Goal: Information Seeking & Learning: Learn about a topic

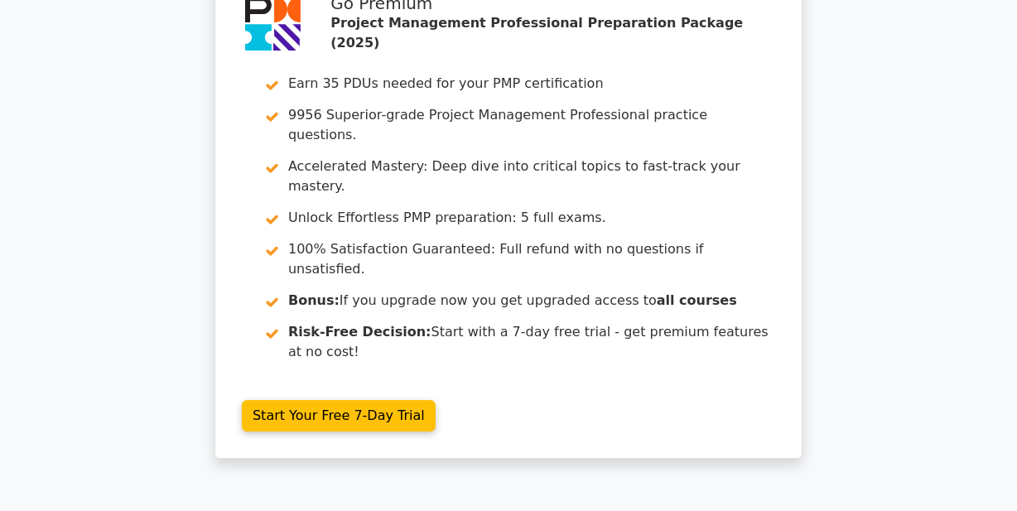
scroll to position [4632, 0]
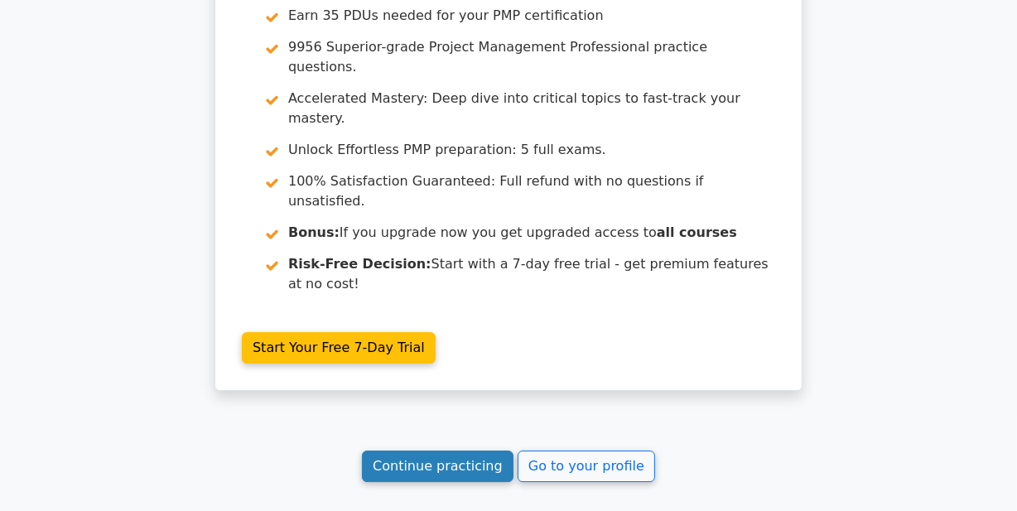
click at [472, 450] on link "Continue practicing" at bounding box center [438, 465] width 152 height 31
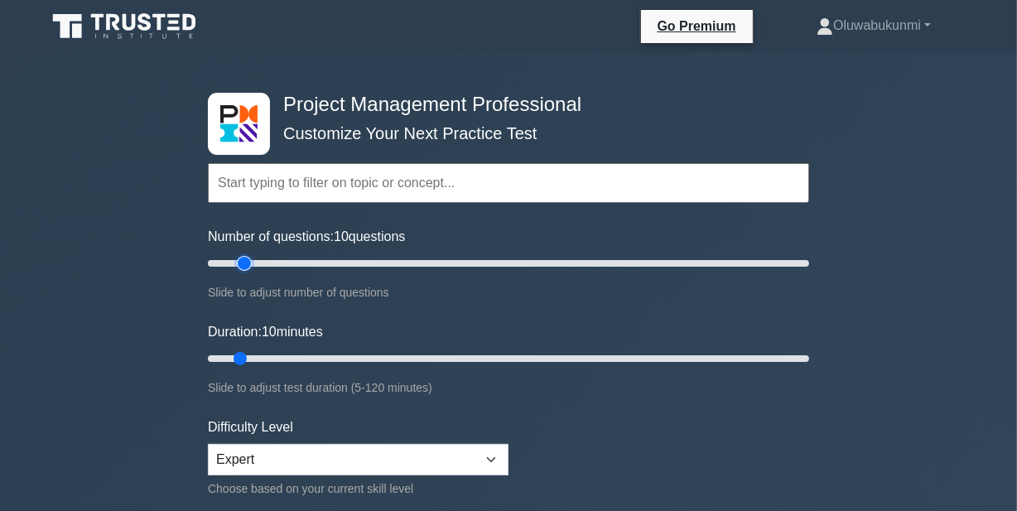
click at [248, 261] on input "Number of questions: 10 questions" at bounding box center [508, 263] width 601 height 20
type input "20"
click at [264, 263] on input "Number of questions: 15 questions" at bounding box center [508, 263] width 601 height 20
click at [265, 359] on input "Duration: 10 minutes" at bounding box center [508, 359] width 601 height 20
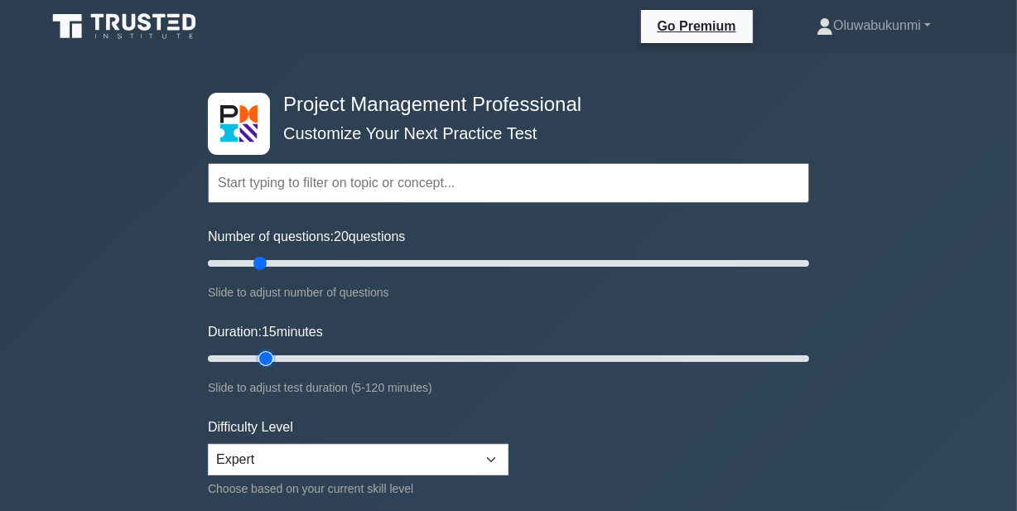
type input "20"
click at [282, 354] on input "Duration: 15 minutes" at bounding box center [508, 359] width 601 height 20
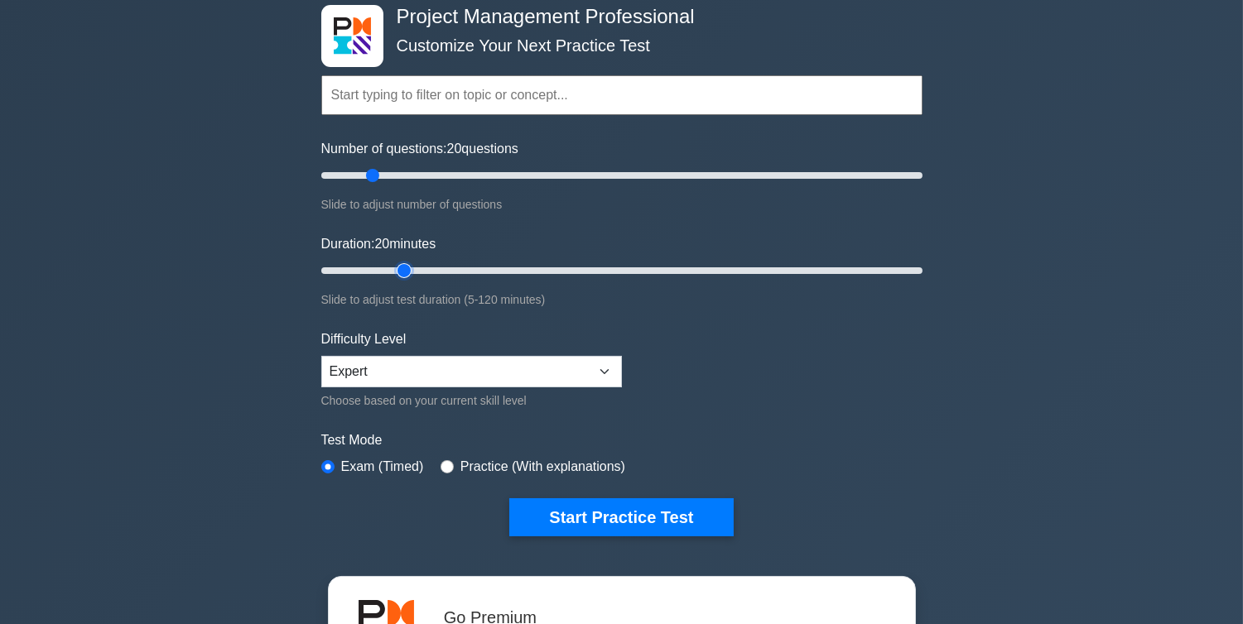
scroll to position [108, 0]
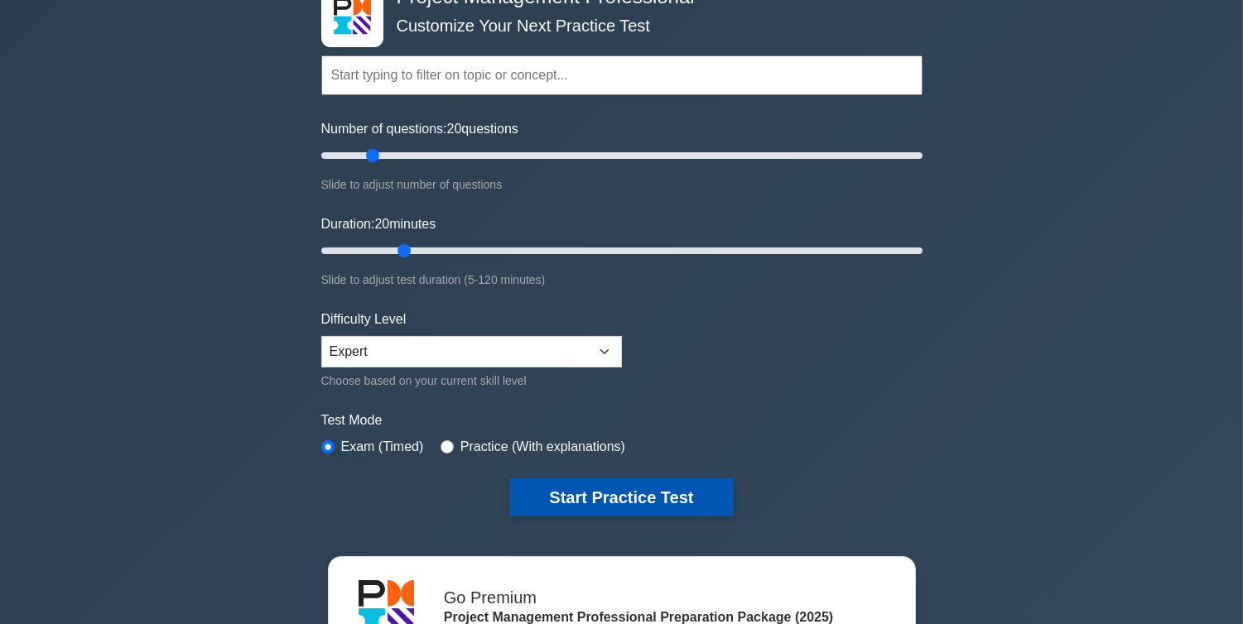
click at [598, 484] on button "Start Practice Test" at bounding box center [621, 498] width 224 height 38
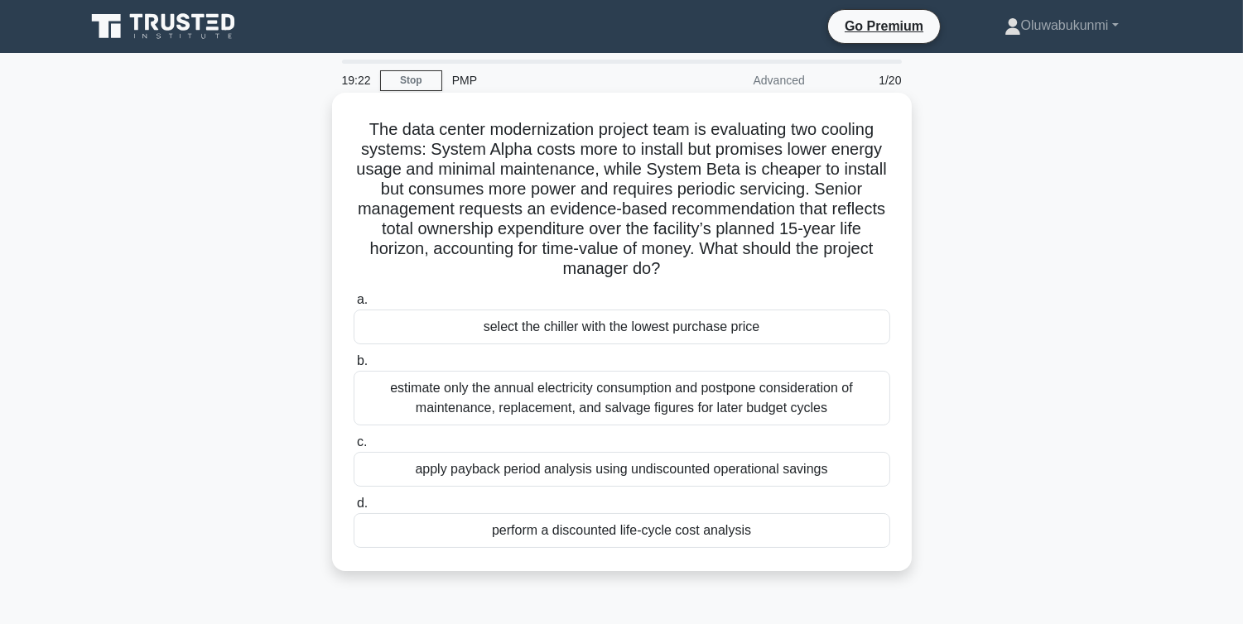
click at [561, 538] on div "perform a discounted life-cycle cost analysis" at bounding box center [622, 530] width 537 height 35
click at [354, 509] on input "d. perform a discounted life-cycle cost analysis" at bounding box center [354, 503] width 0 height 11
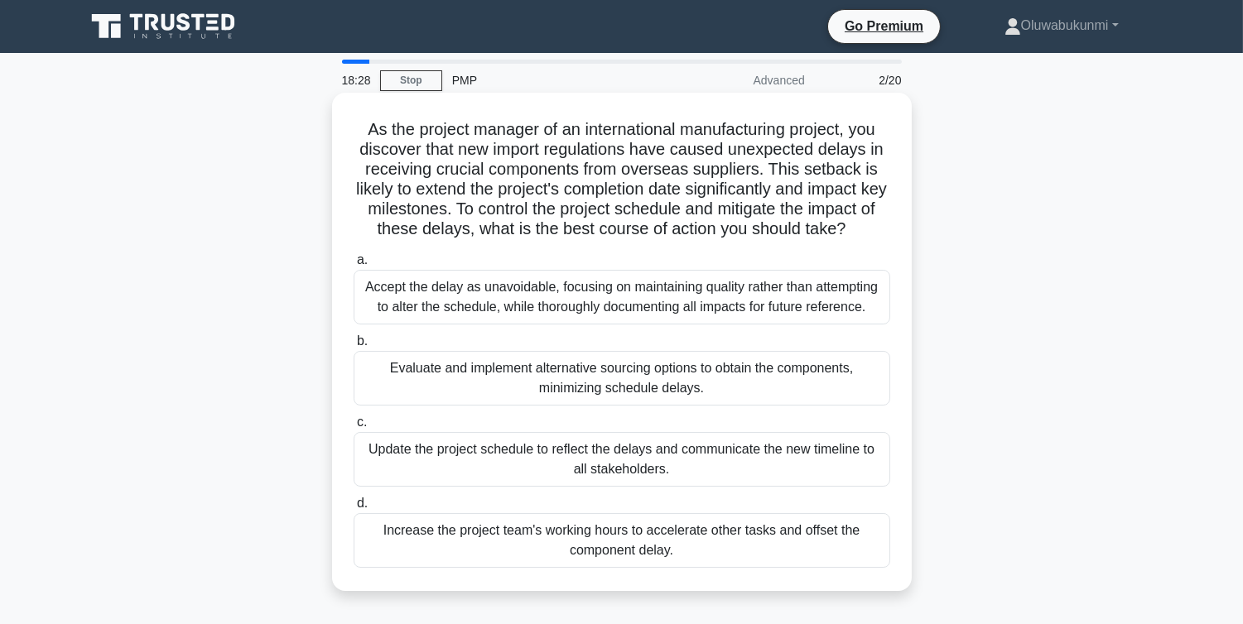
click at [460, 384] on div "Evaluate and implement alternative sourcing options to obtain the components, m…" at bounding box center [622, 378] width 537 height 55
click at [354, 347] on input "b. Evaluate and implement alternative sourcing options to obtain the components…" at bounding box center [354, 341] width 0 height 11
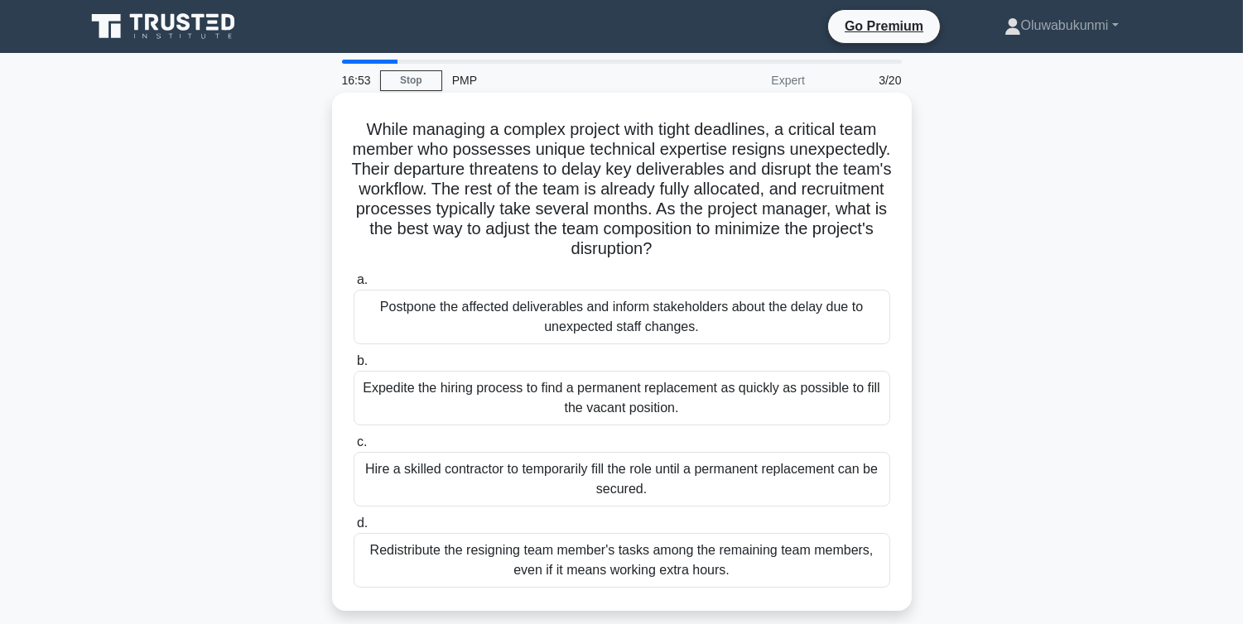
click at [451, 489] on div "Hire a skilled contractor to temporarily fill the role until a permanent replac…" at bounding box center [622, 479] width 537 height 55
click at [354, 448] on input "c. Hire a skilled contractor to temporarily fill the role until a permanent rep…" at bounding box center [354, 442] width 0 height 11
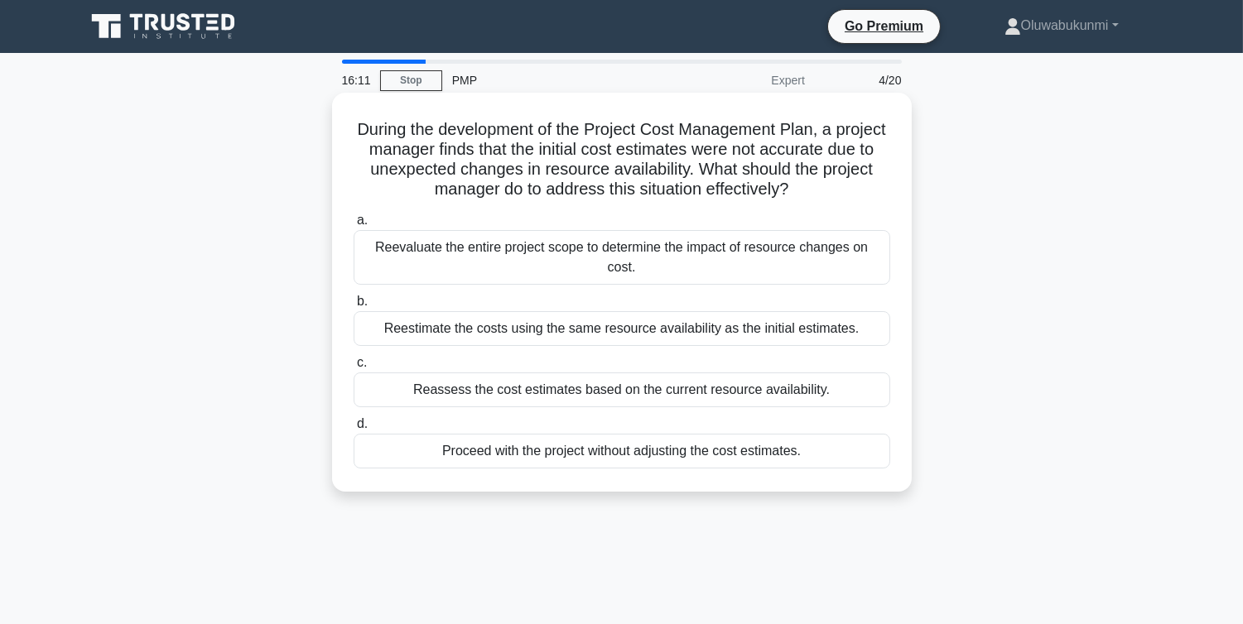
click at [556, 375] on div "Reassess the cost estimates based on the current resource availability." at bounding box center [622, 390] width 537 height 35
click at [354, 368] on input "c. Reassess the cost estimates based on the current resource availability." at bounding box center [354, 363] width 0 height 11
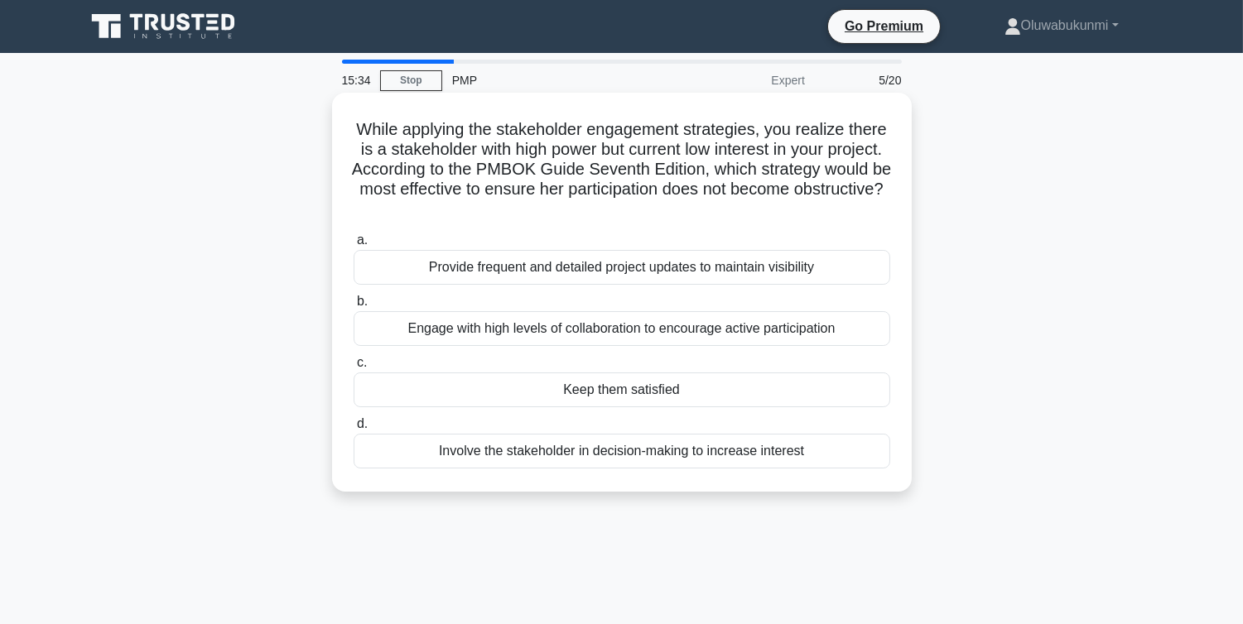
click at [593, 395] on div "Keep them satisfied" at bounding box center [622, 390] width 537 height 35
click at [354, 368] on input "c. Keep them satisfied" at bounding box center [354, 363] width 0 height 11
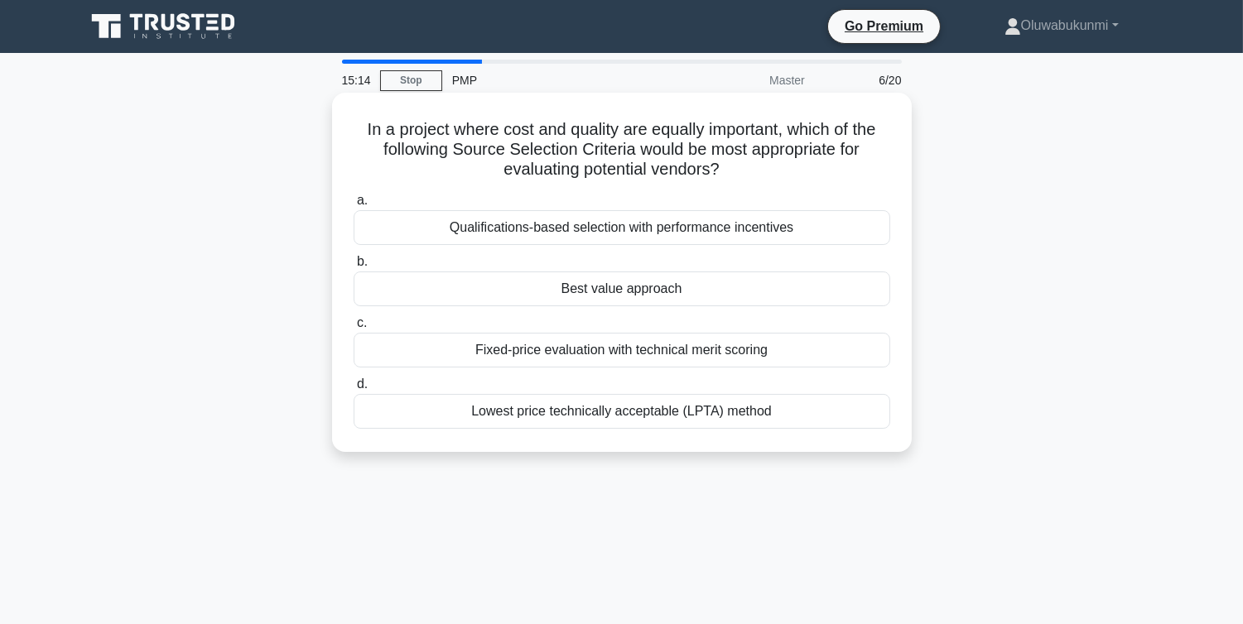
click at [614, 282] on div "Best value approach" at bounding box center [622, 289] width 537 height 35
click at [354, 267] on input "b. Best value approach" at bounding box center [354, 262] width 0 height 11
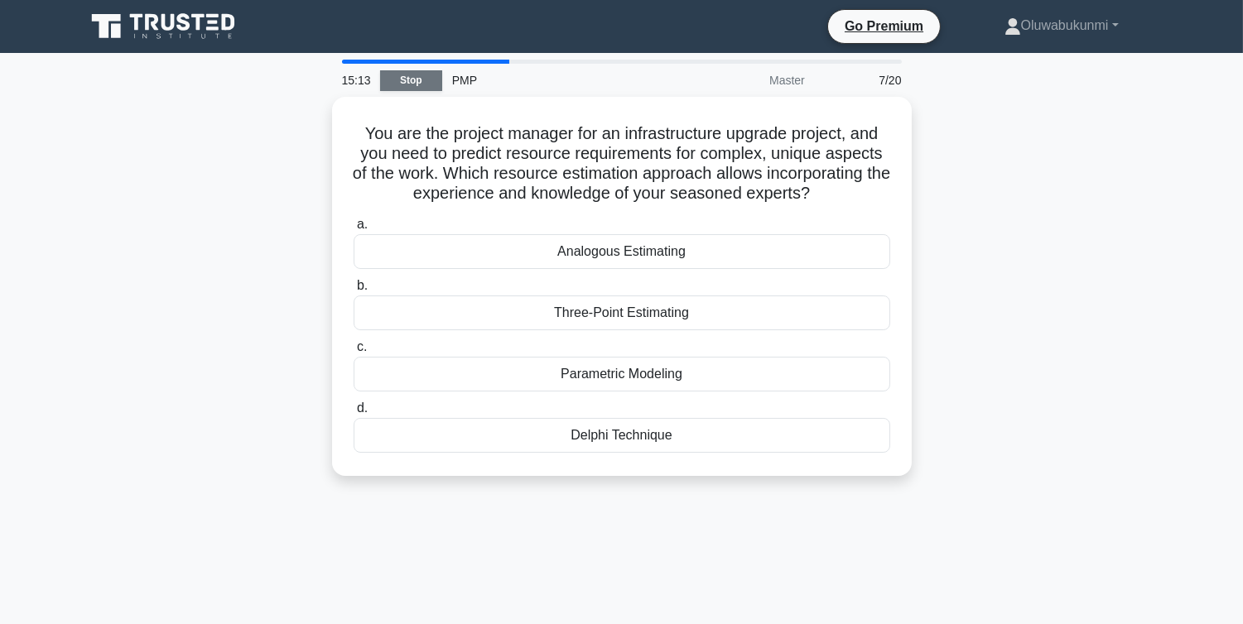
click at [401, 78] on link "Stop" at bounding box center [411, 80] width 62 height 21
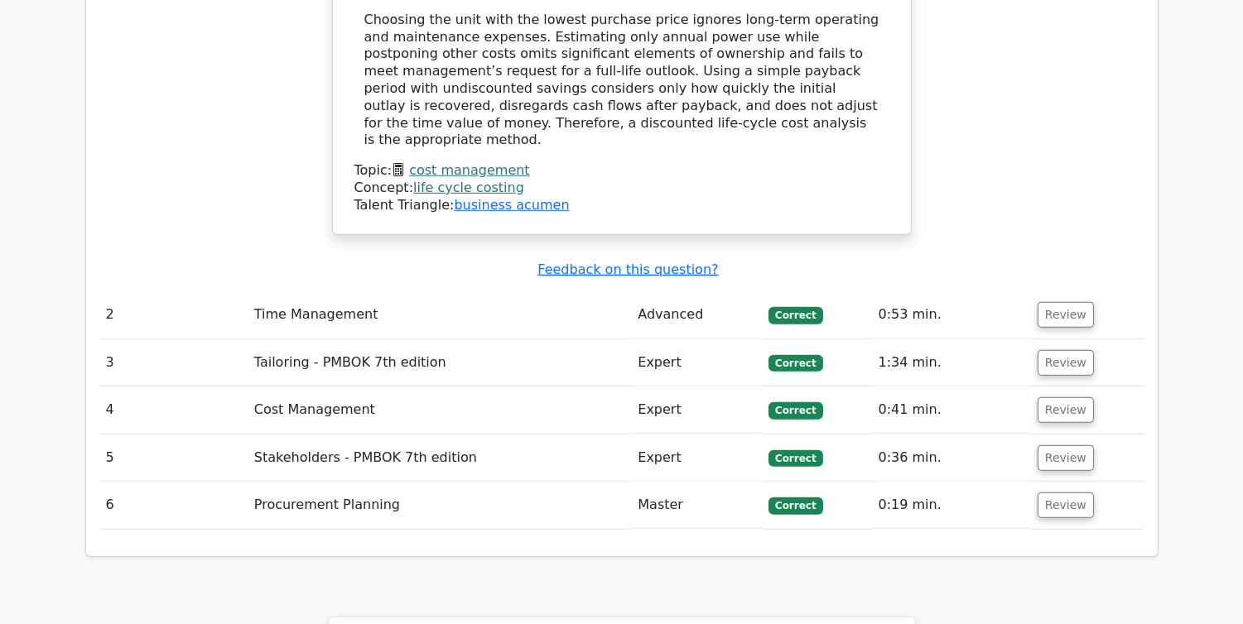
scroll to position [2085, 0]
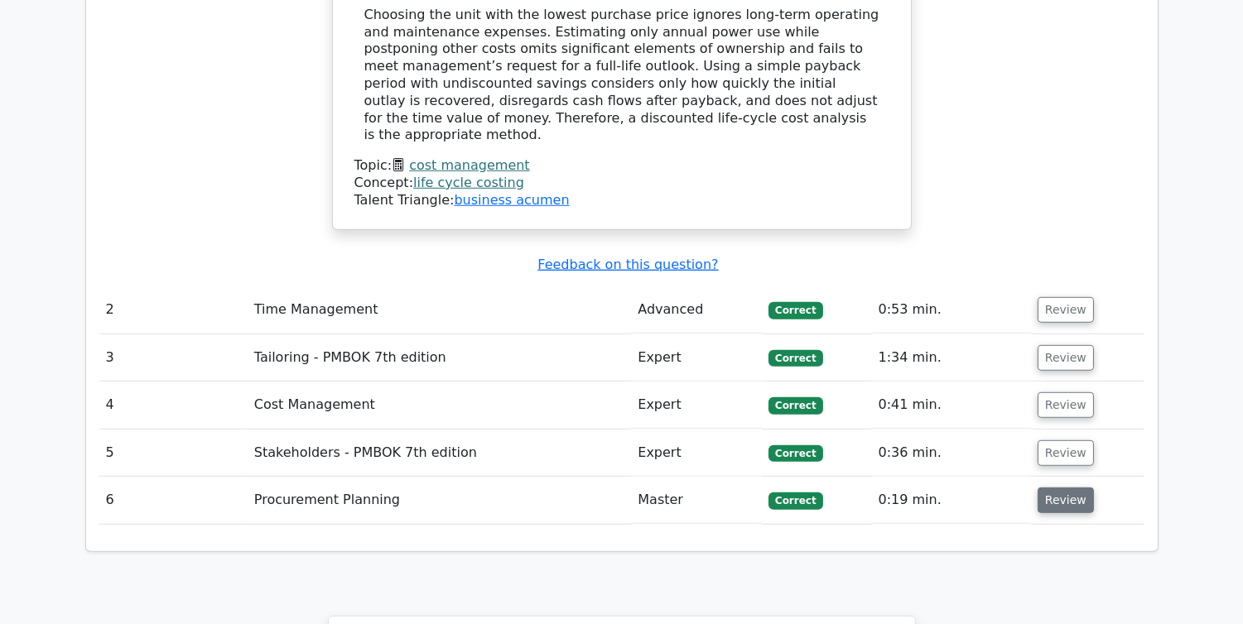
click at [1043, 488] on button "Review" at bounding box center [1066, 501] width 56 height 26
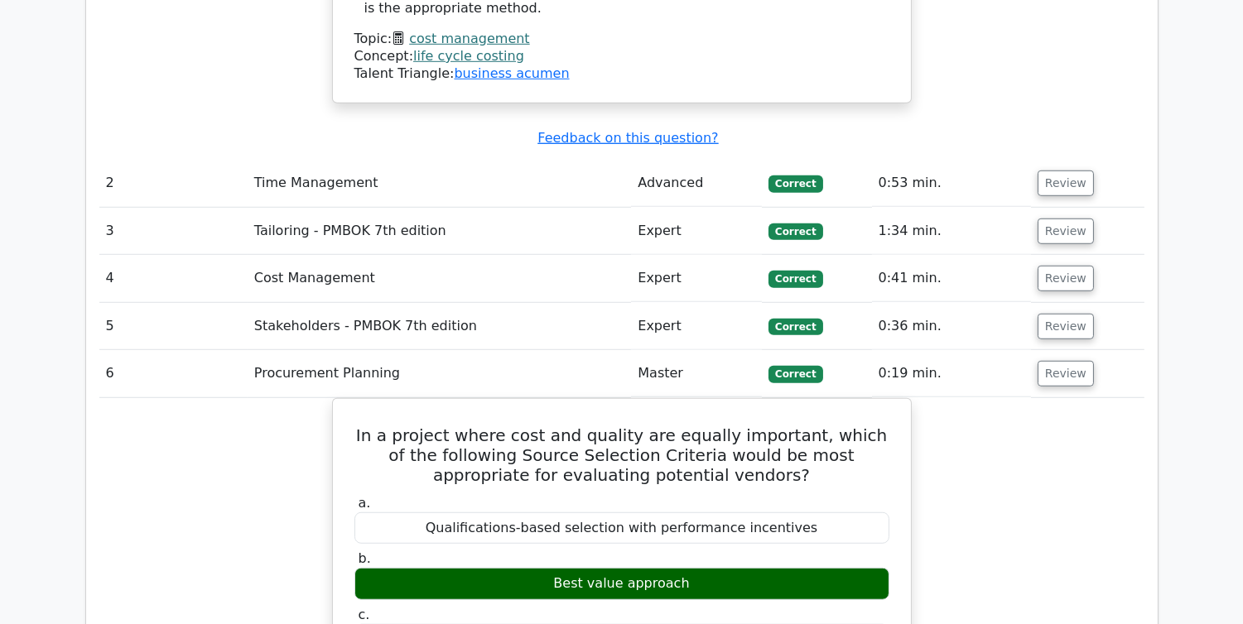
scroll to position [2208, 0]
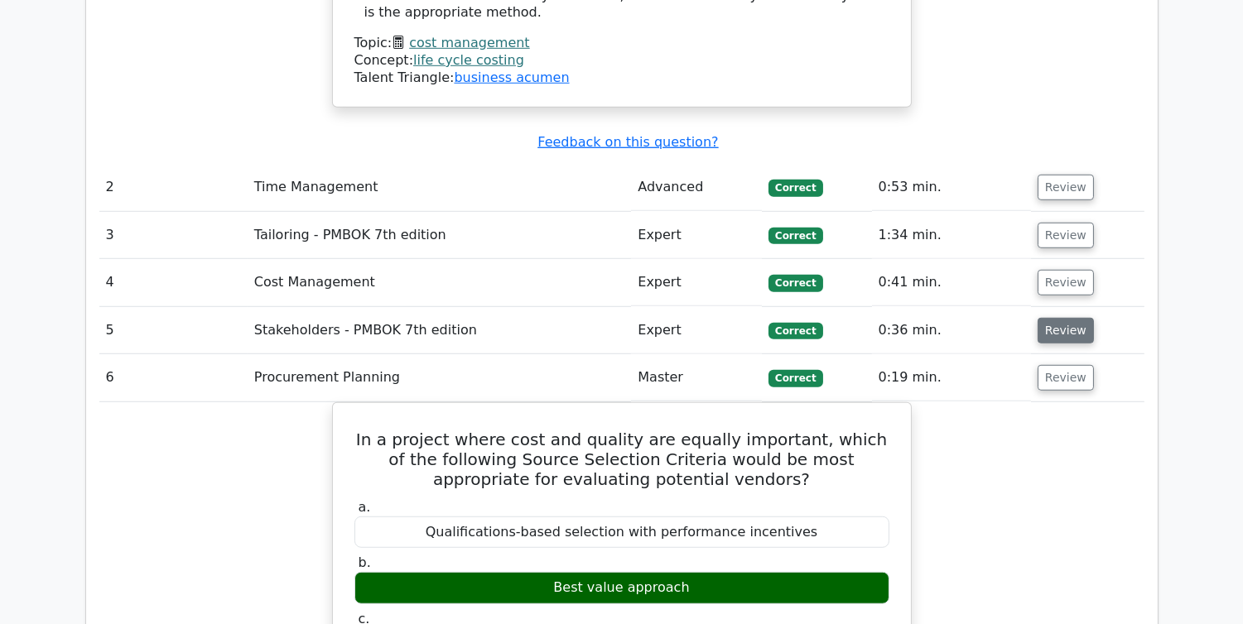
click at [1052, 318] on button "Review" at bounding box center [1066, 331] width 56 height 26
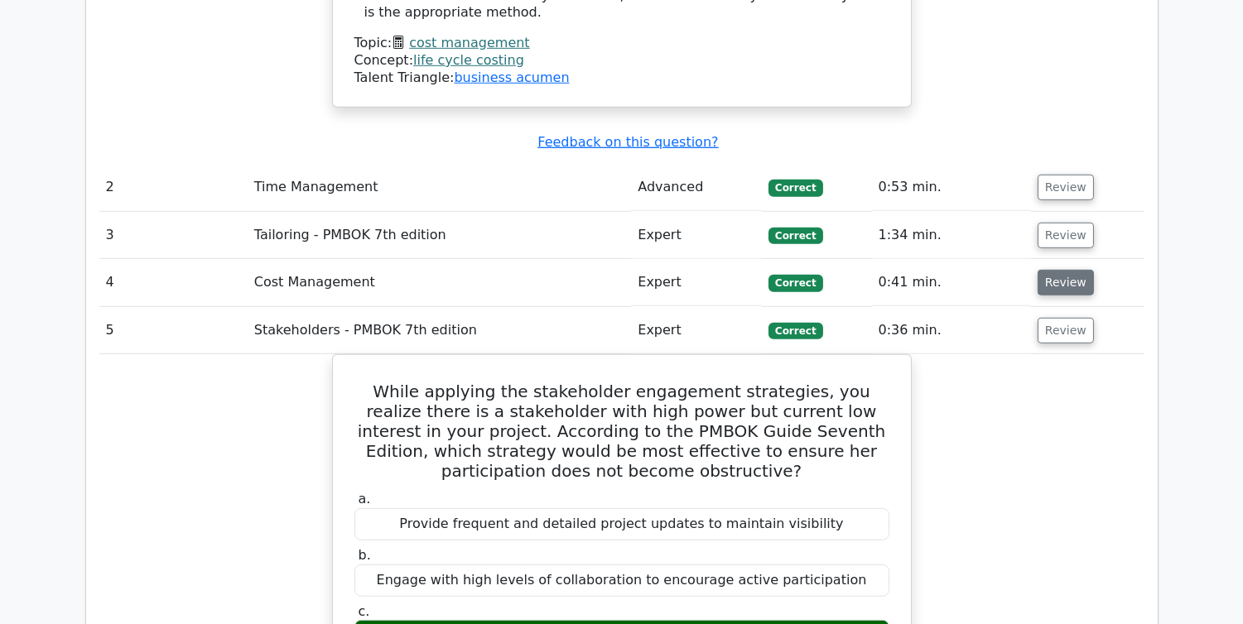
click at [1061, 270] on button "Review" at bounding box center [1066, 283] width 56 height 26
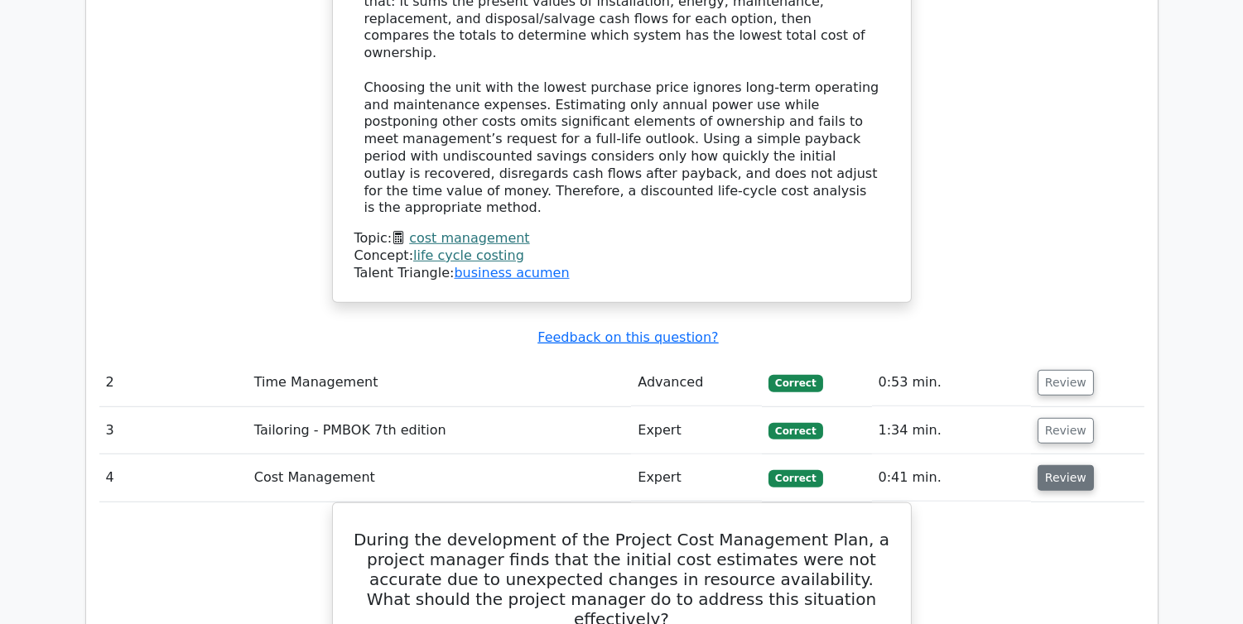
scroll to position [1977, 0]
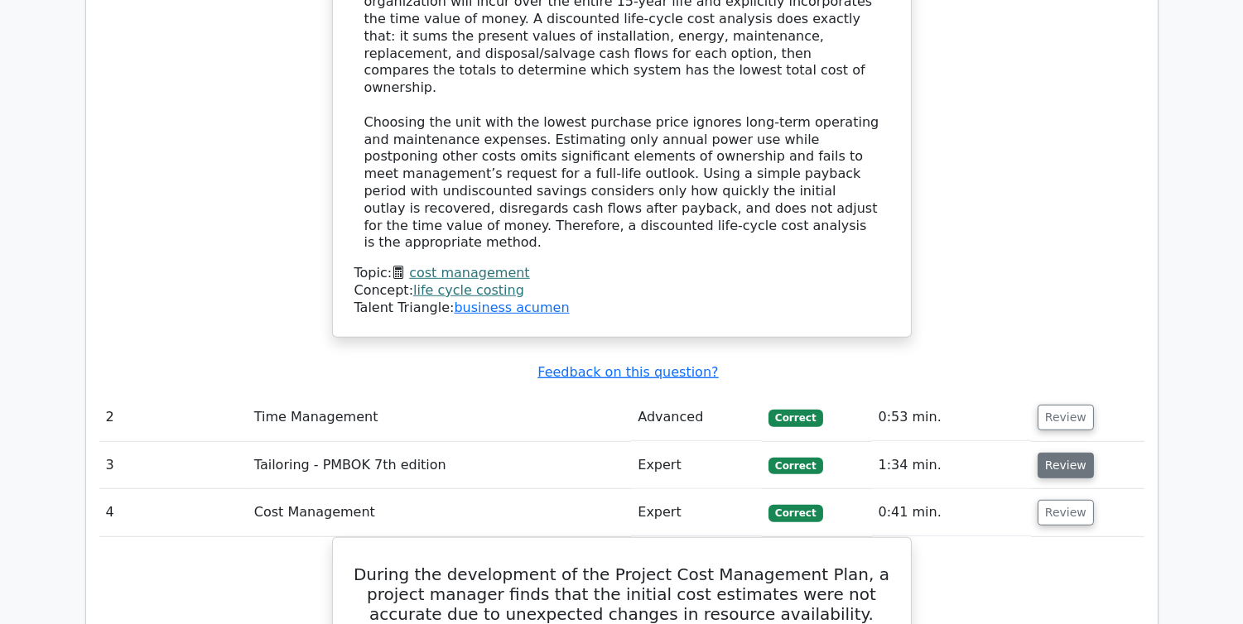
click at [1049, 453] on button "Review" at bounding box center [1066, 466] width 56 height 26
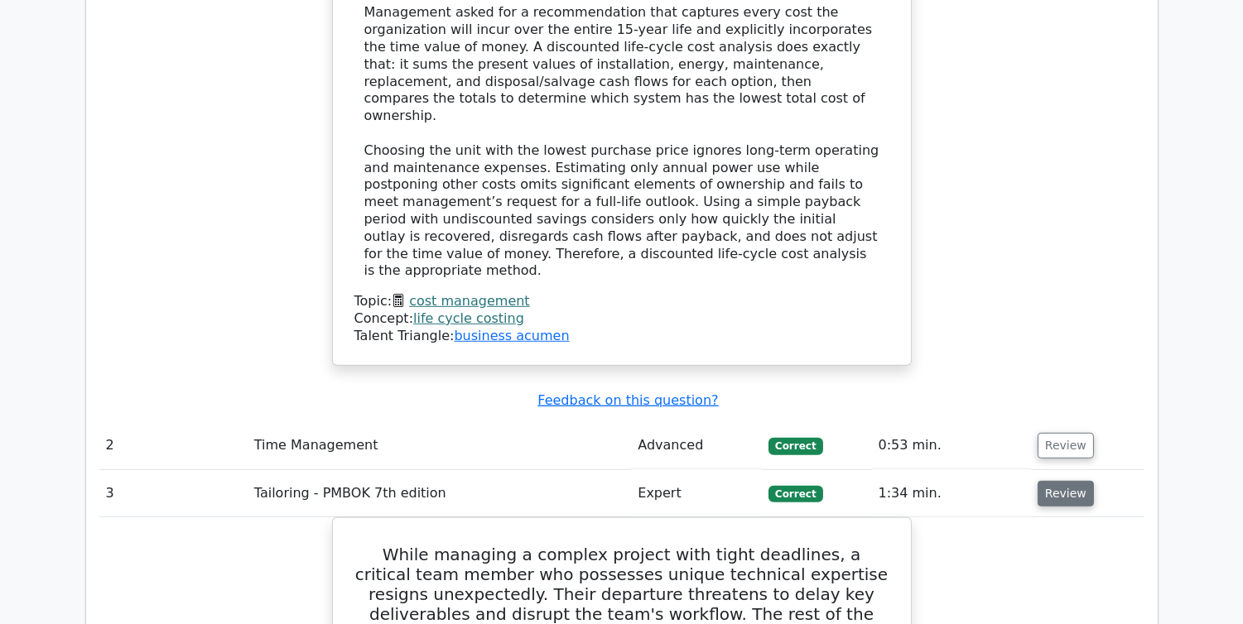
scroll to position [1948, 0]
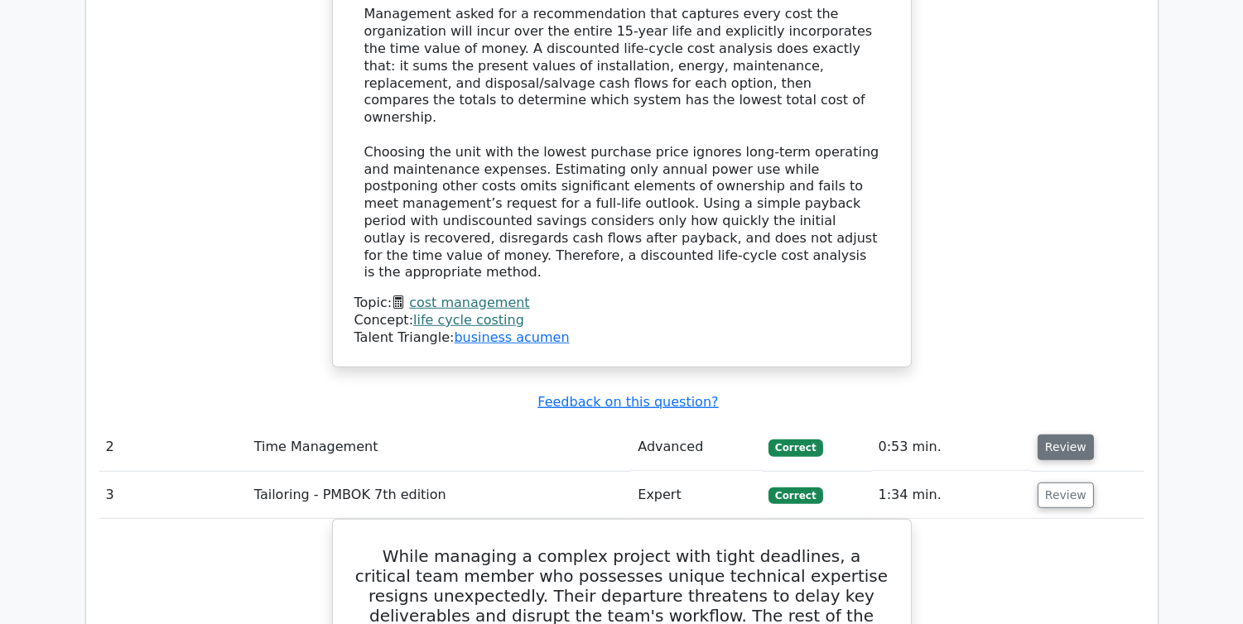
click at [1069, 435] on button "Review" at bounding box center [1066, 448] width 56 height 26
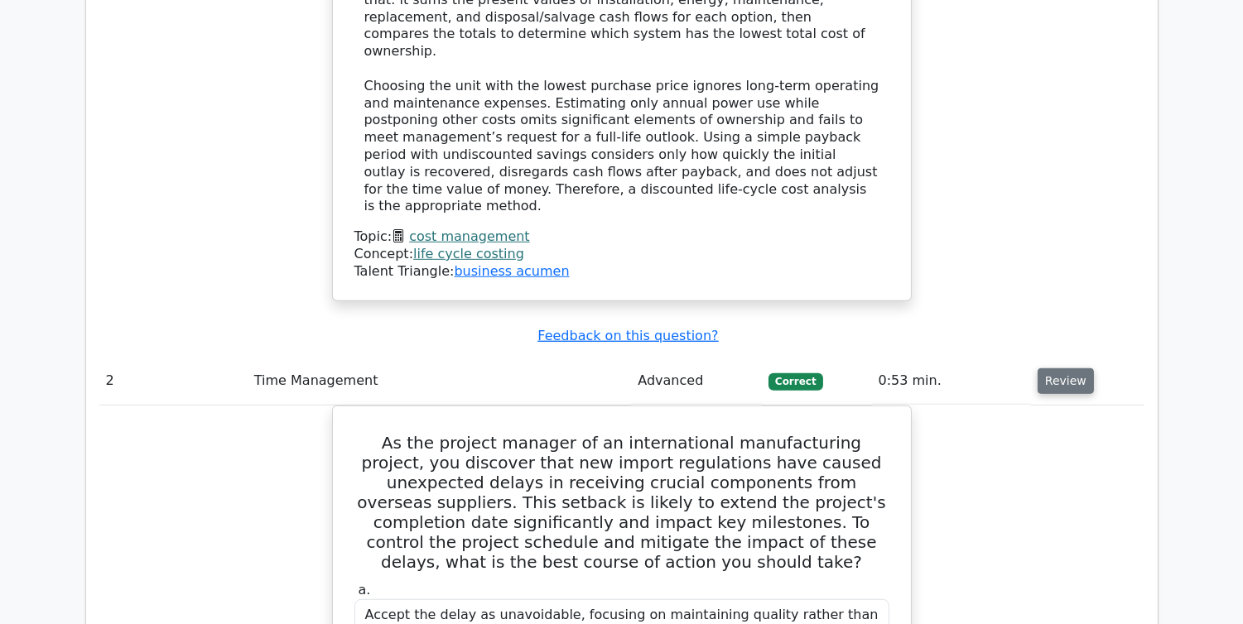
scroll to position [2024, 0]
